Goal: Information Seeking & Learning: Learn about a topic

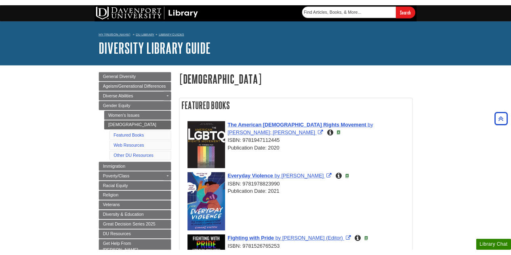
scroll to position [529, 0]
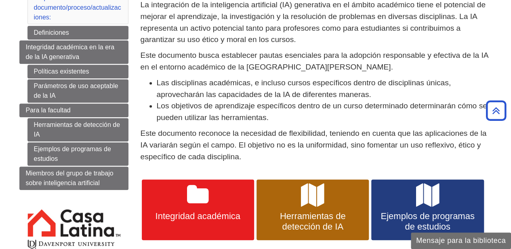
scroll to position [294, 0]
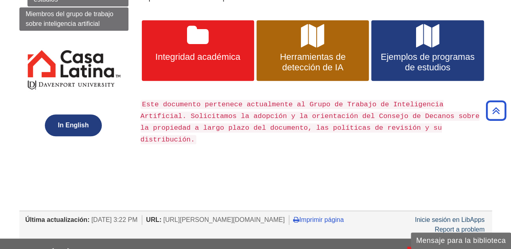
click at [68, 125] on button "In English" at bounding box center [73, 125] width 57 height 22
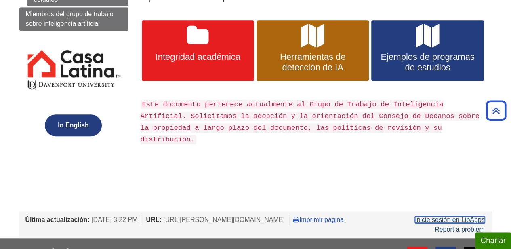
click at [461, 216] on link "Inicie sesión en LibApps" at bounding box center [450, 219] width 70 height 7
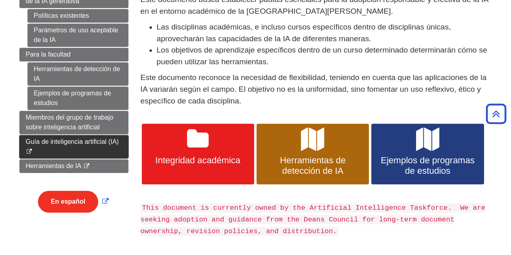
scroll to position [193, 0]
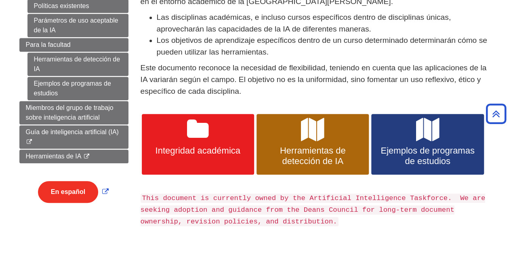
click at [132, 129] on div "Menú Introducción Introducción Propiedad de este documento/proceso/actualizacio…" at bounding box center [73, 62] width 121 height 334
copy link "Guía de inteligencia artificial (IA)"
click at [7, 150] on body "Saltar al contenido principal Mi casa DU Mi Davenport Biblioteca de la DU Guías…" at bounding box center [255, 82] width 511 height 551
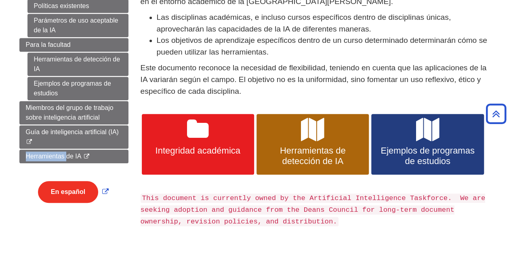
click at [7, 150] on body "Saltar al contenido principal Mi casa DU Mi Davenport Biblioteca de la DU Guías…" at bounding box center [255, 82] width 511 height 551
copy link "Herramientas de IA"
